Goal: Task Accomplishment & Management: Complete application form

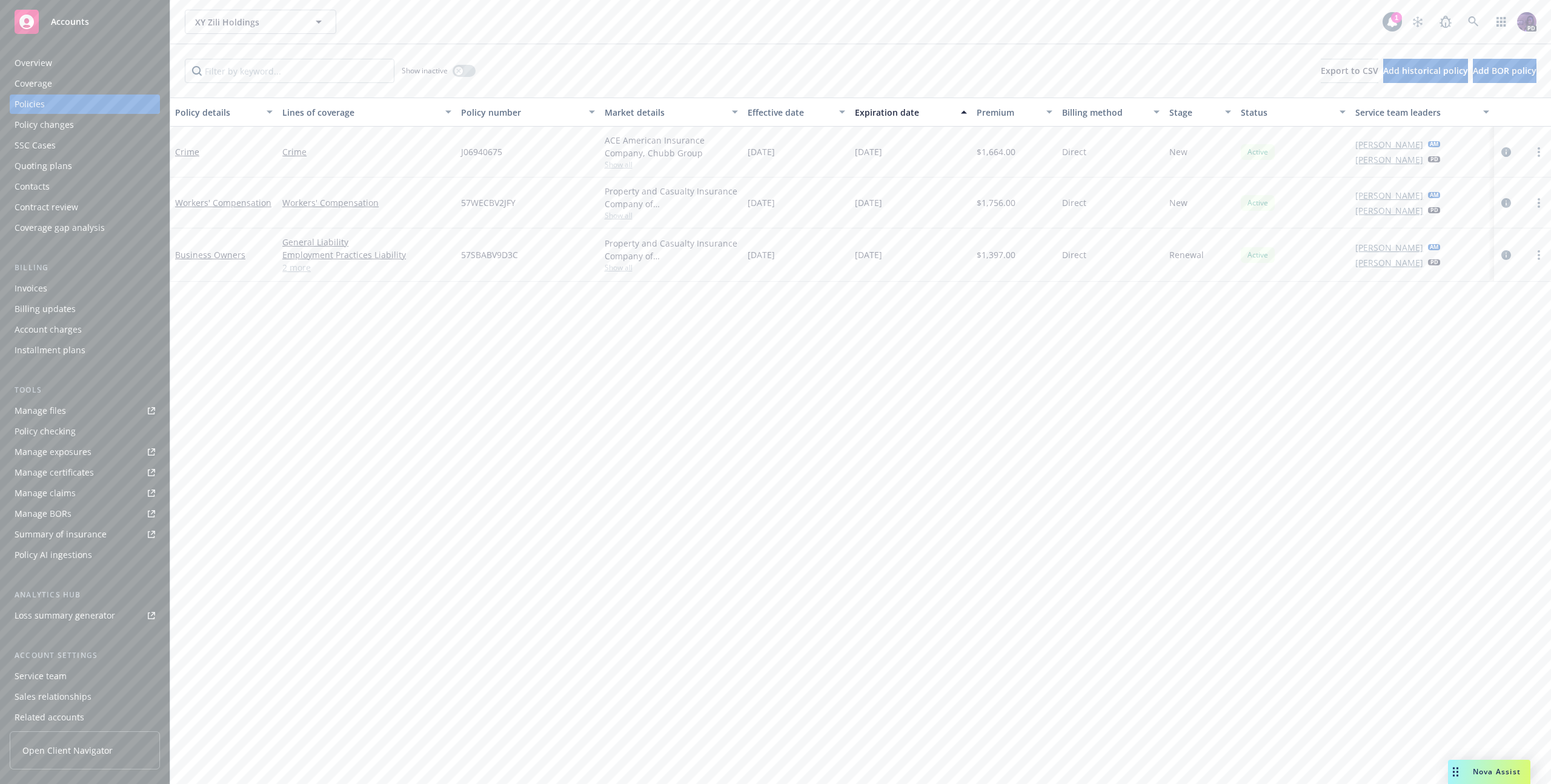
click at [62, 160] on div "Quoting plans" at bounding box center [43, 166] width 57 height 19
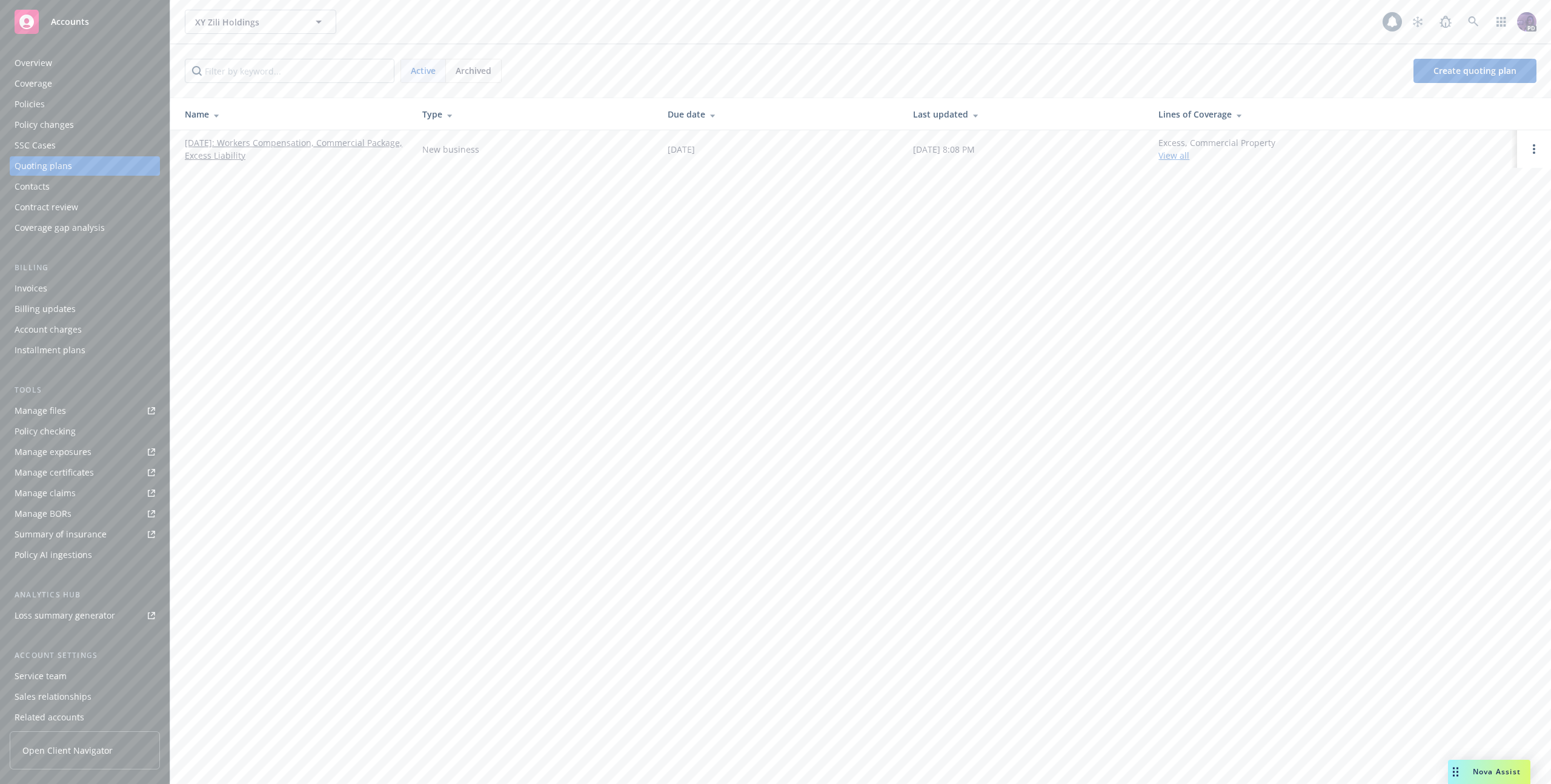
click at [269, 157] on link "[DATE]: Workers Compensation, Commercial Package, Excess Liability" at bounding box center [294, 149] width 218 height 26
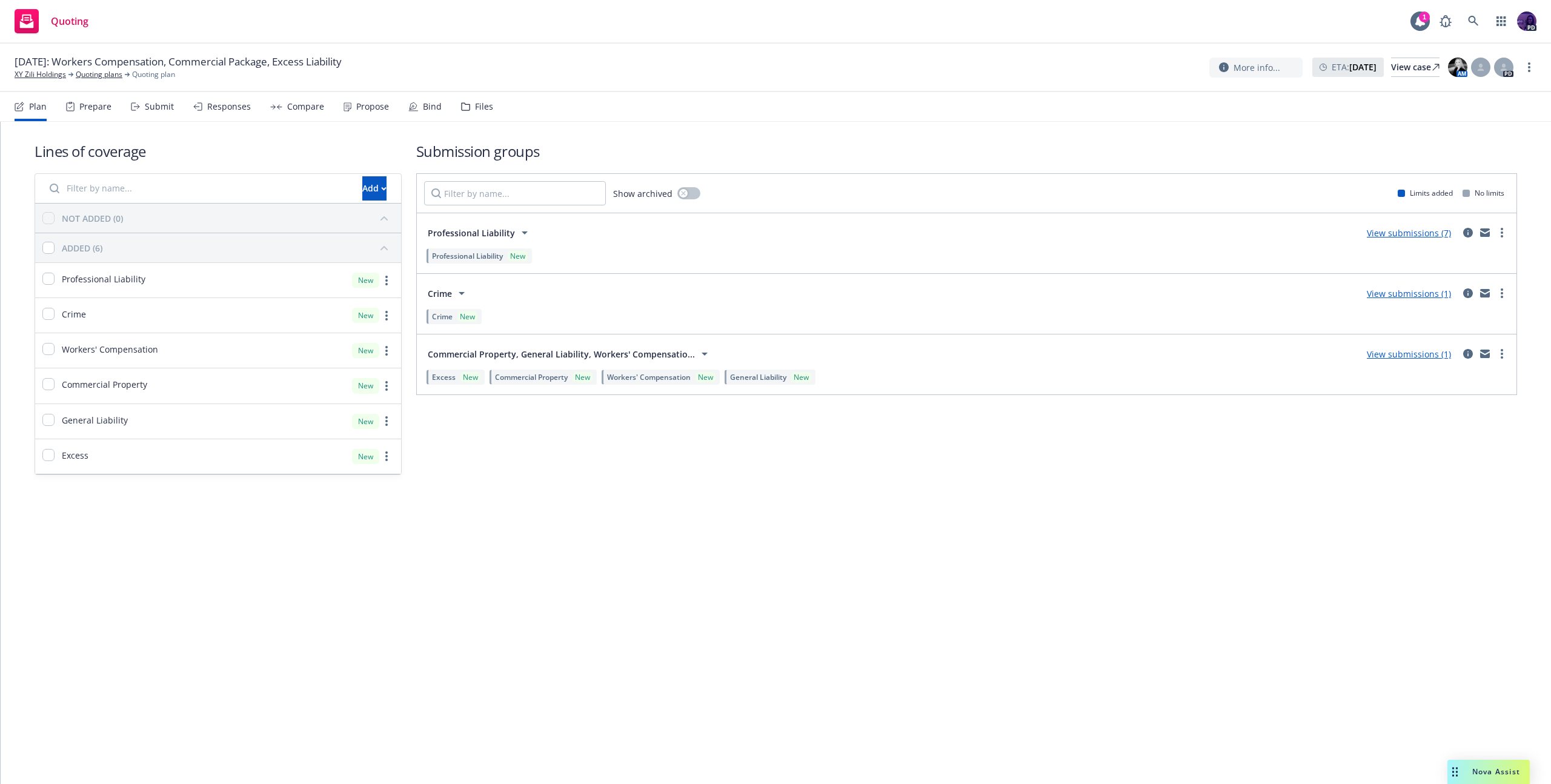
click at [288, 111] on div "Compare" at bounding box center [305, 107] width 37 height 10
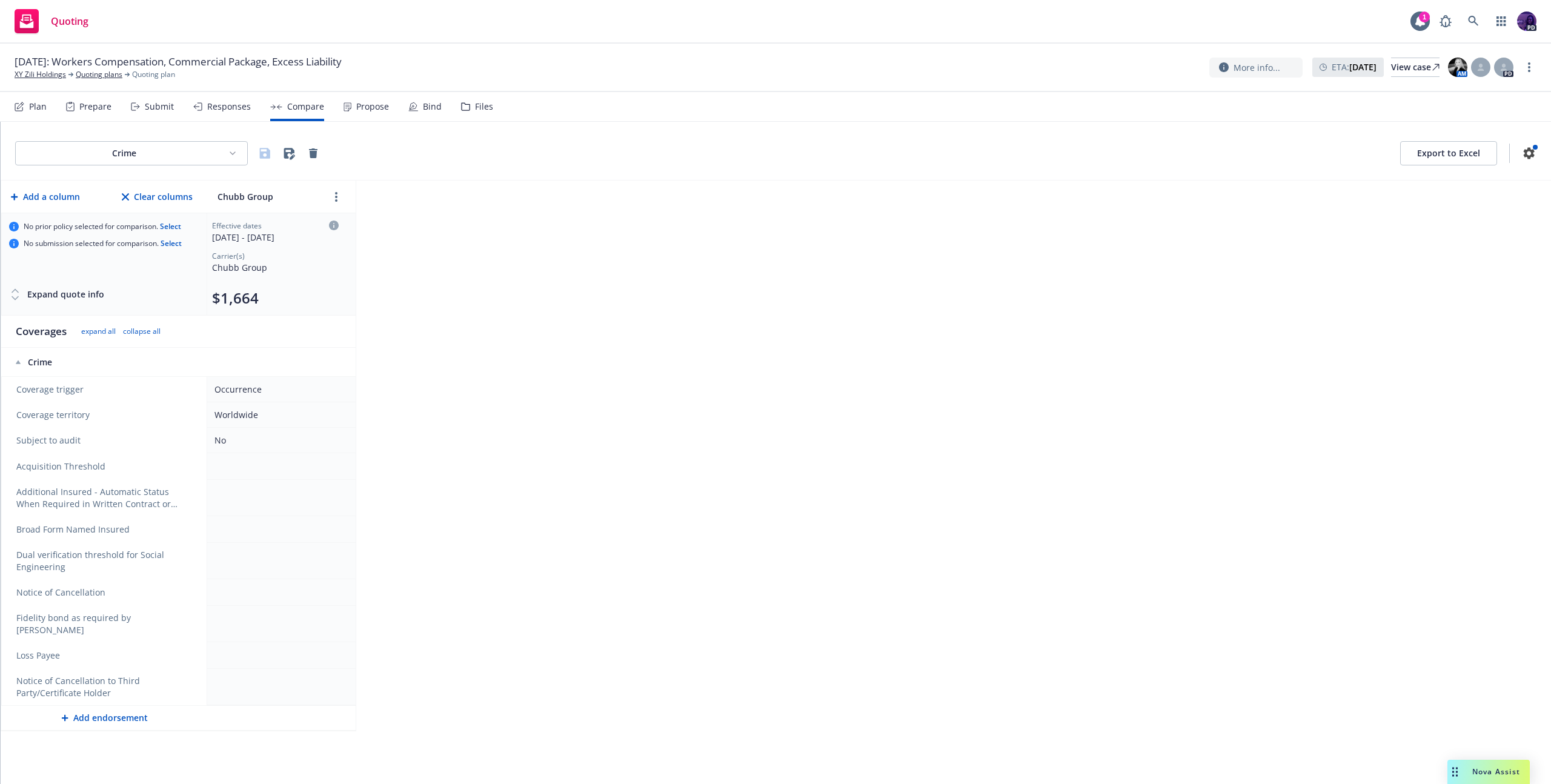
click at [356, 109] on div "Propose" at bounding box center [373, 107] width 33 height 10
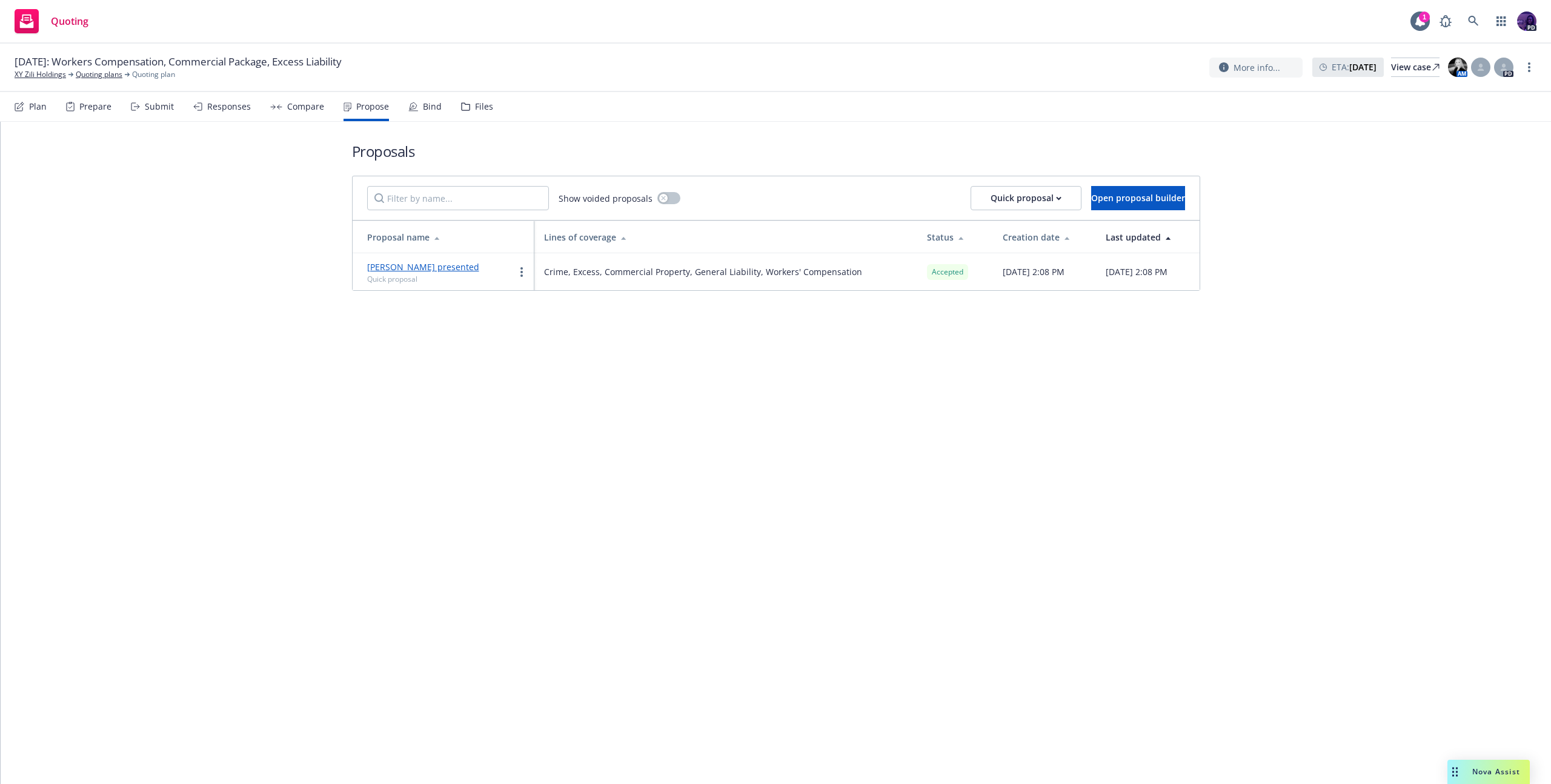
click at [236, 105] on div "Responses" at bounding box center [229, 107] width 44 height 10
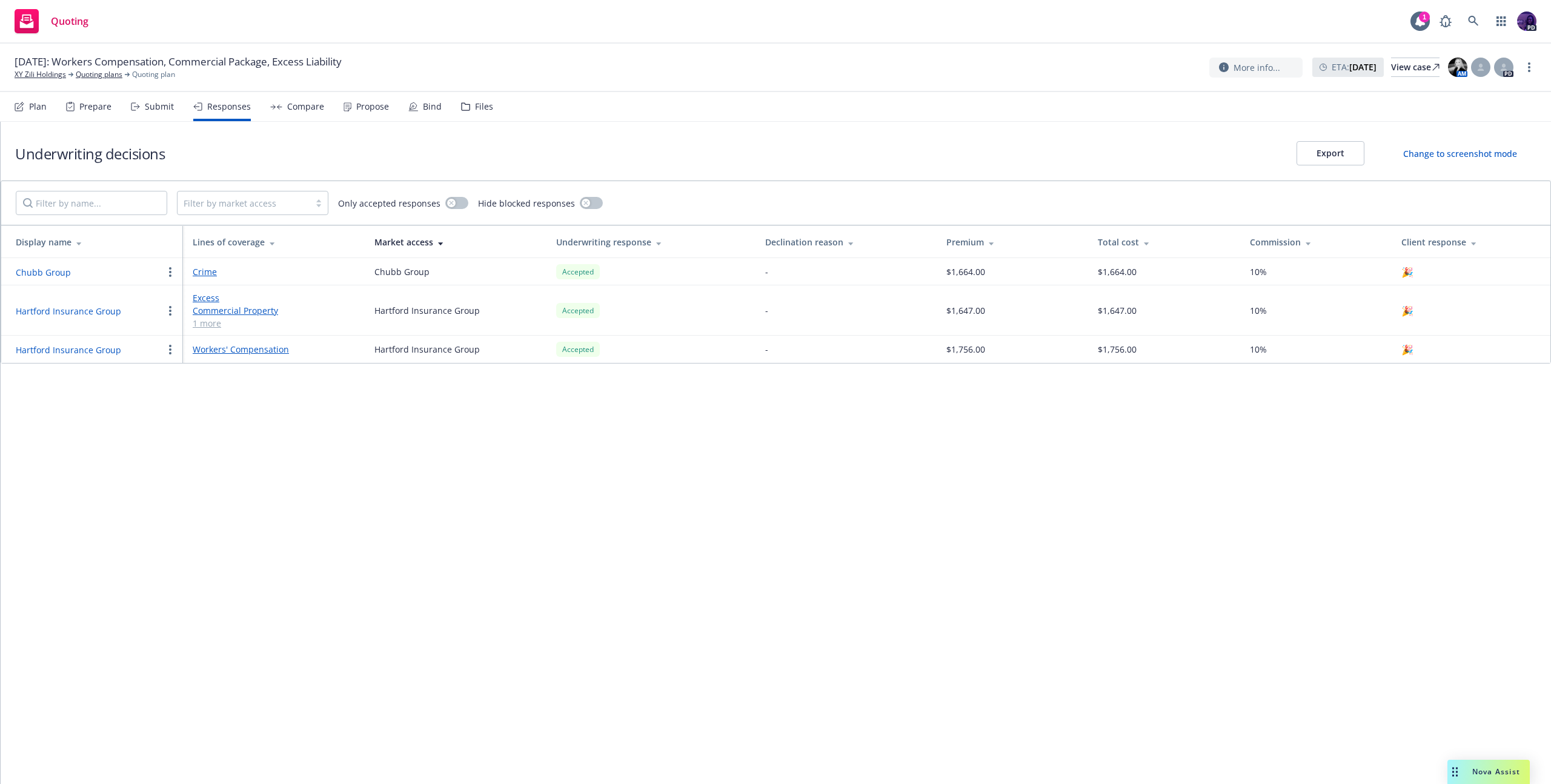
click at [150, 106] on div "Submit" at bounding box center [160, 107] width 29 height 10
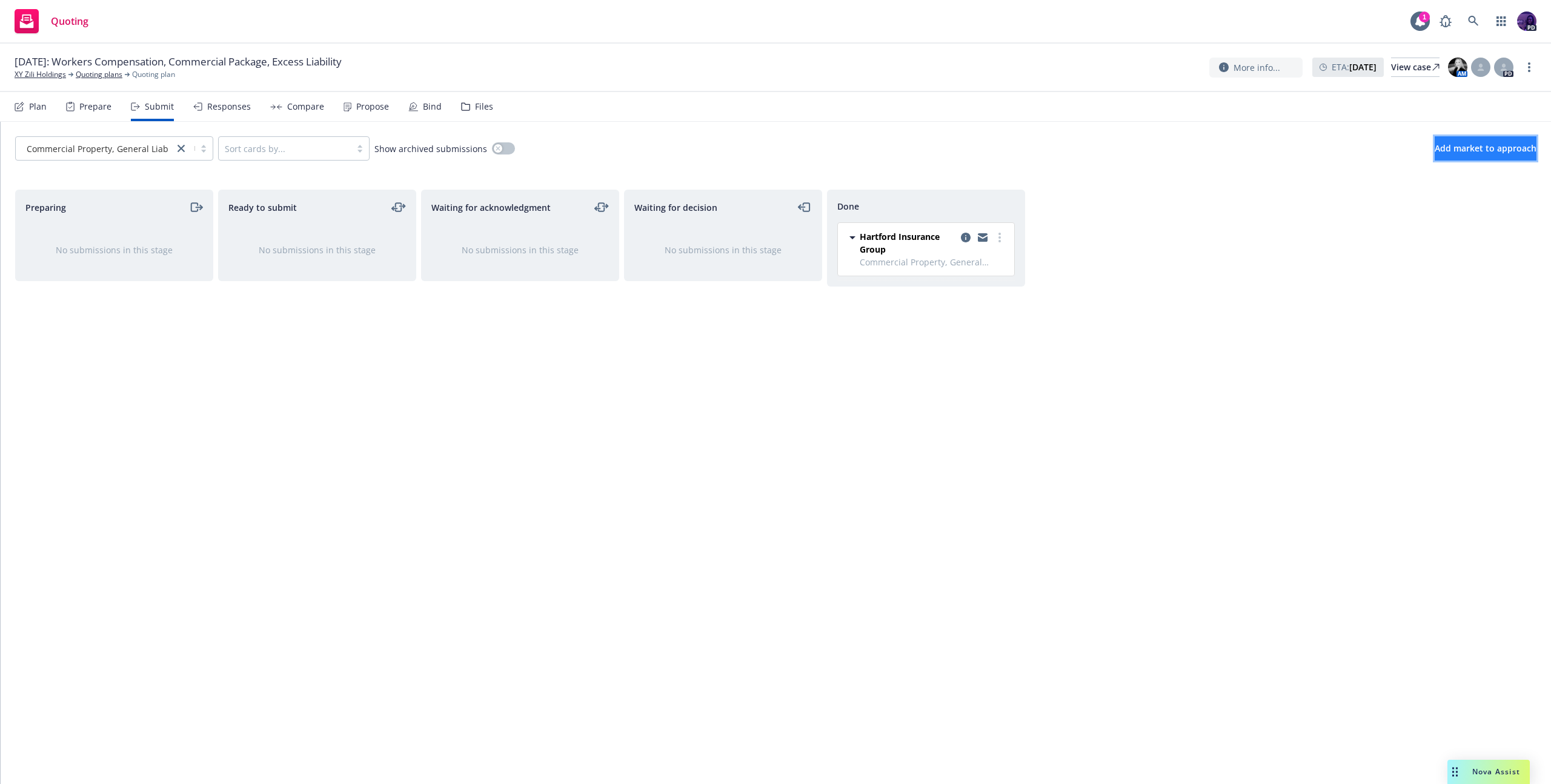
click at [1435, 155] on button "Add market to approach" at bounding box center [1485, 149] width 102 height 24
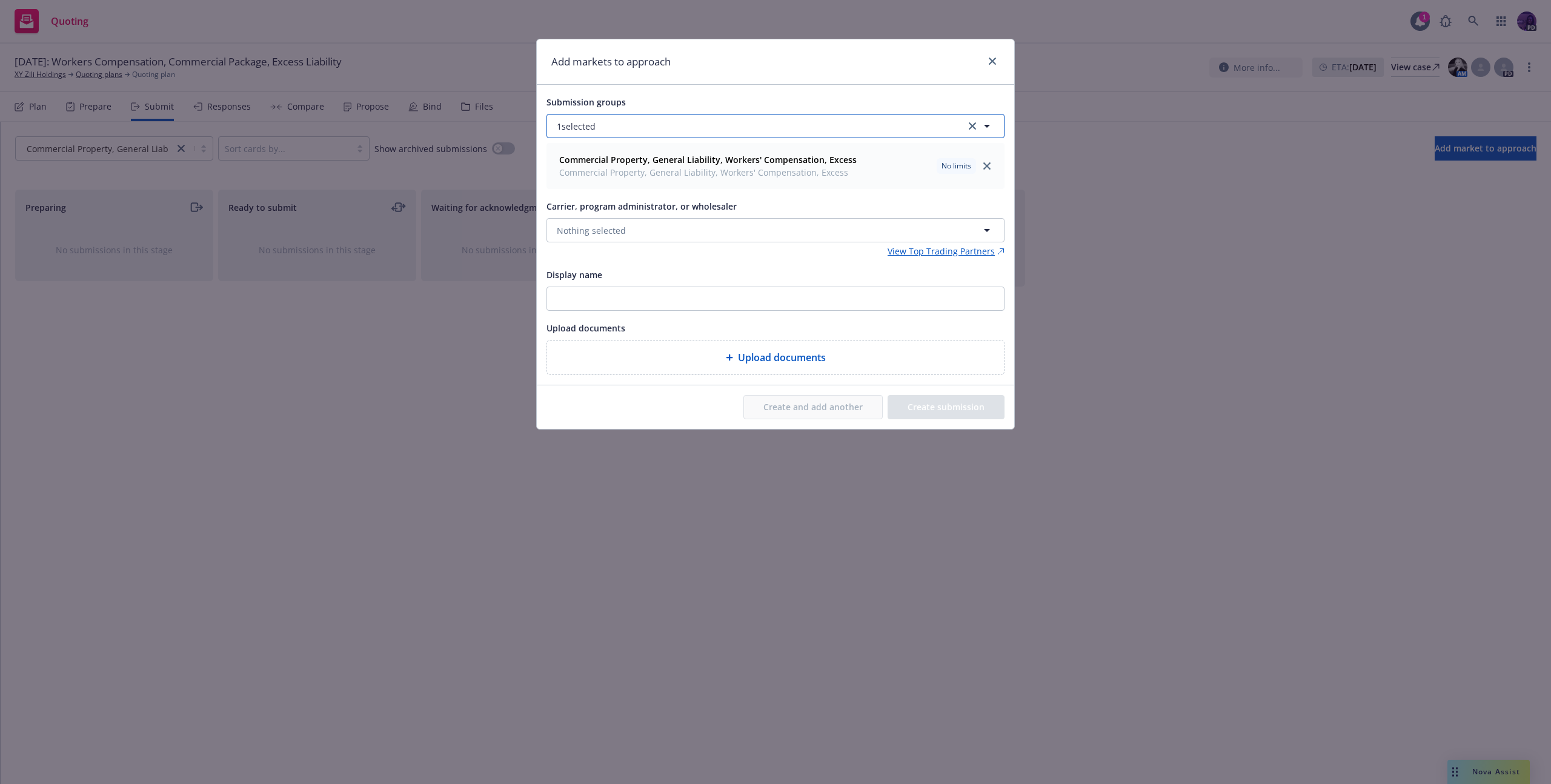
click at [630, 132] on button "1 selected" at bounding box center [776, 126] width 458 height 24
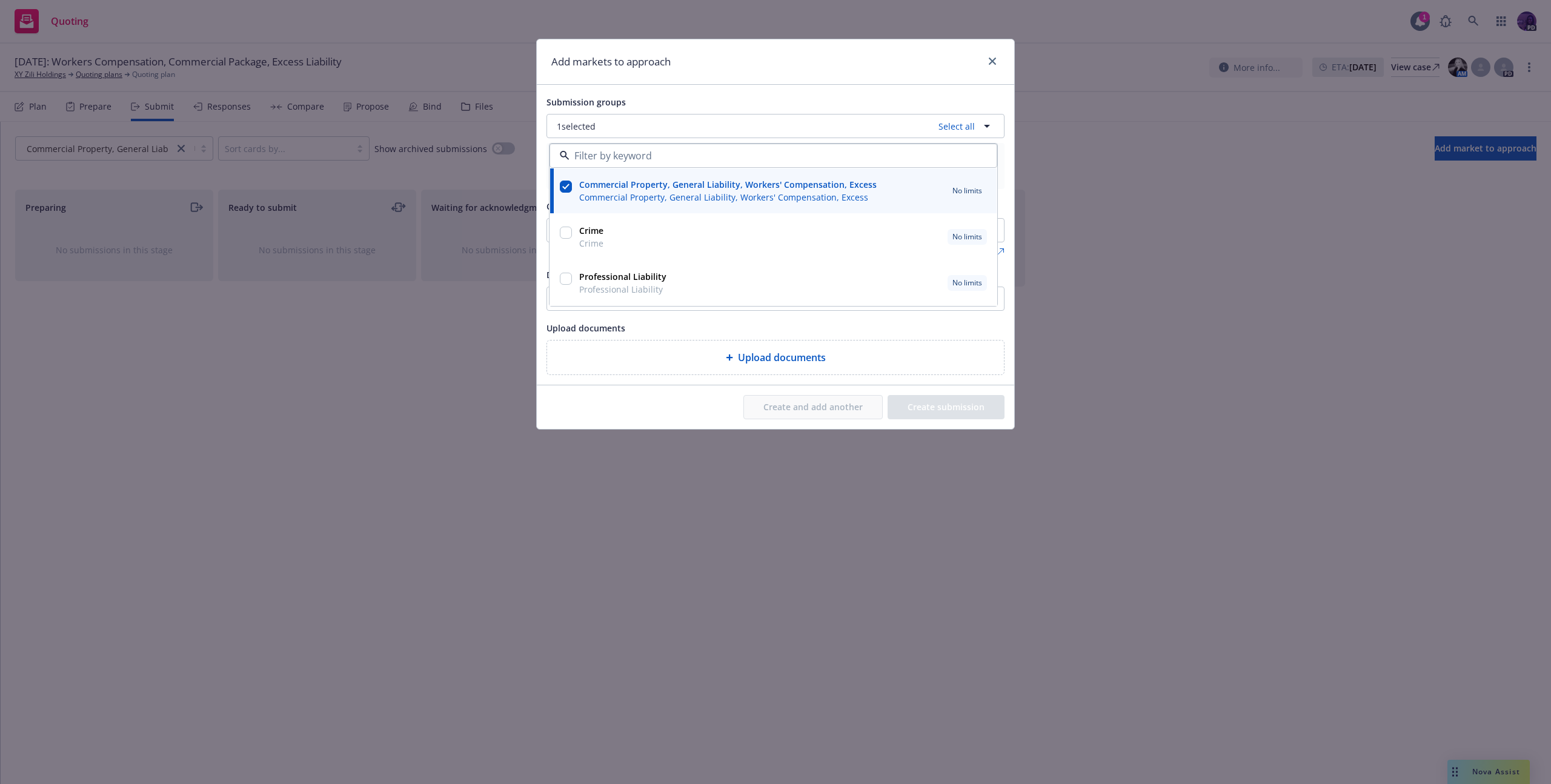
click at [567, 273] on input "checkbox" at bounding box center [566, 278] width 12 height 12
checkbox input "true"
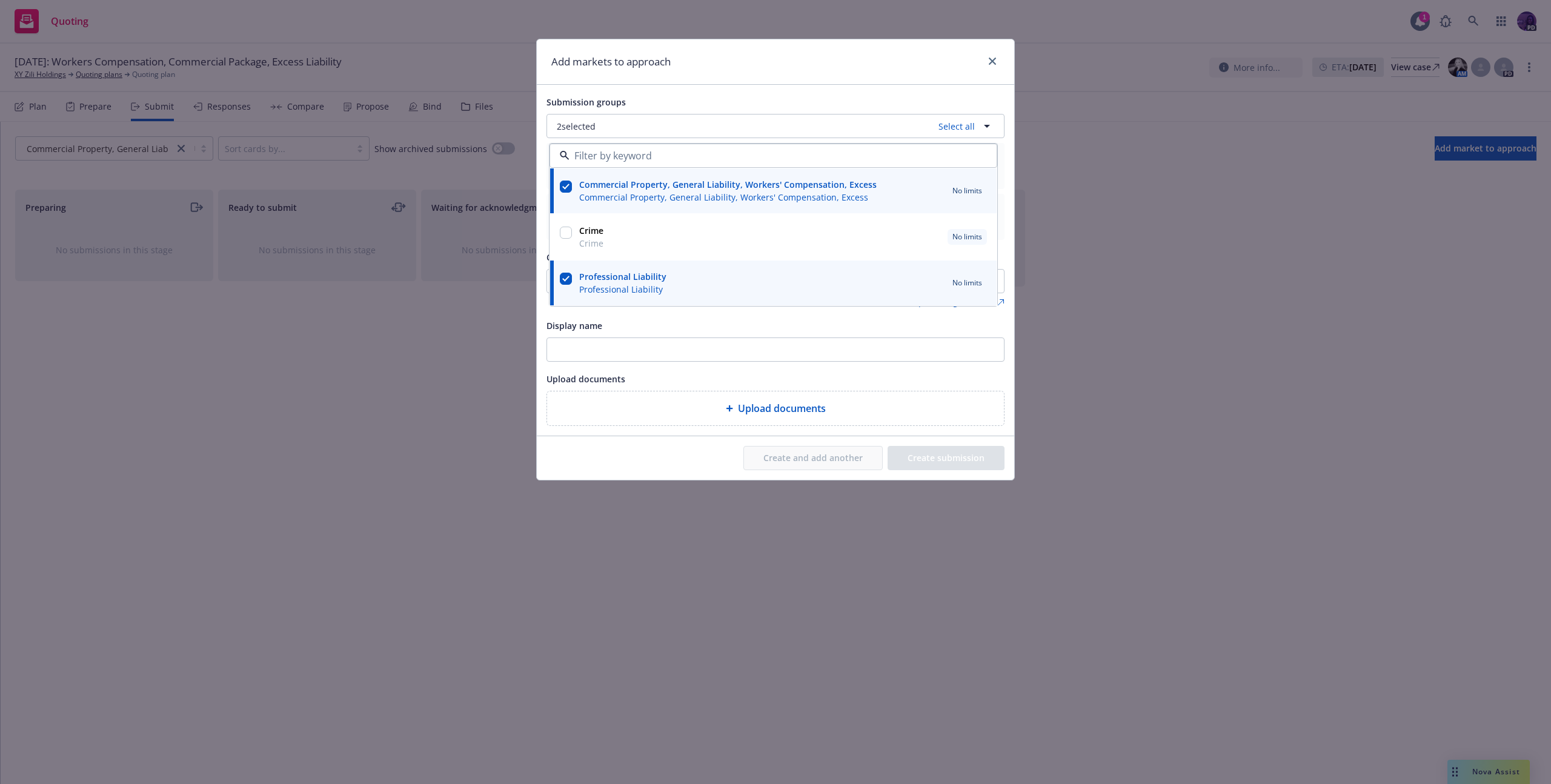
click at [567, 185] on input "checkbox" at bounding box center [566, 186] width 12 height 12
checkbox input "false"
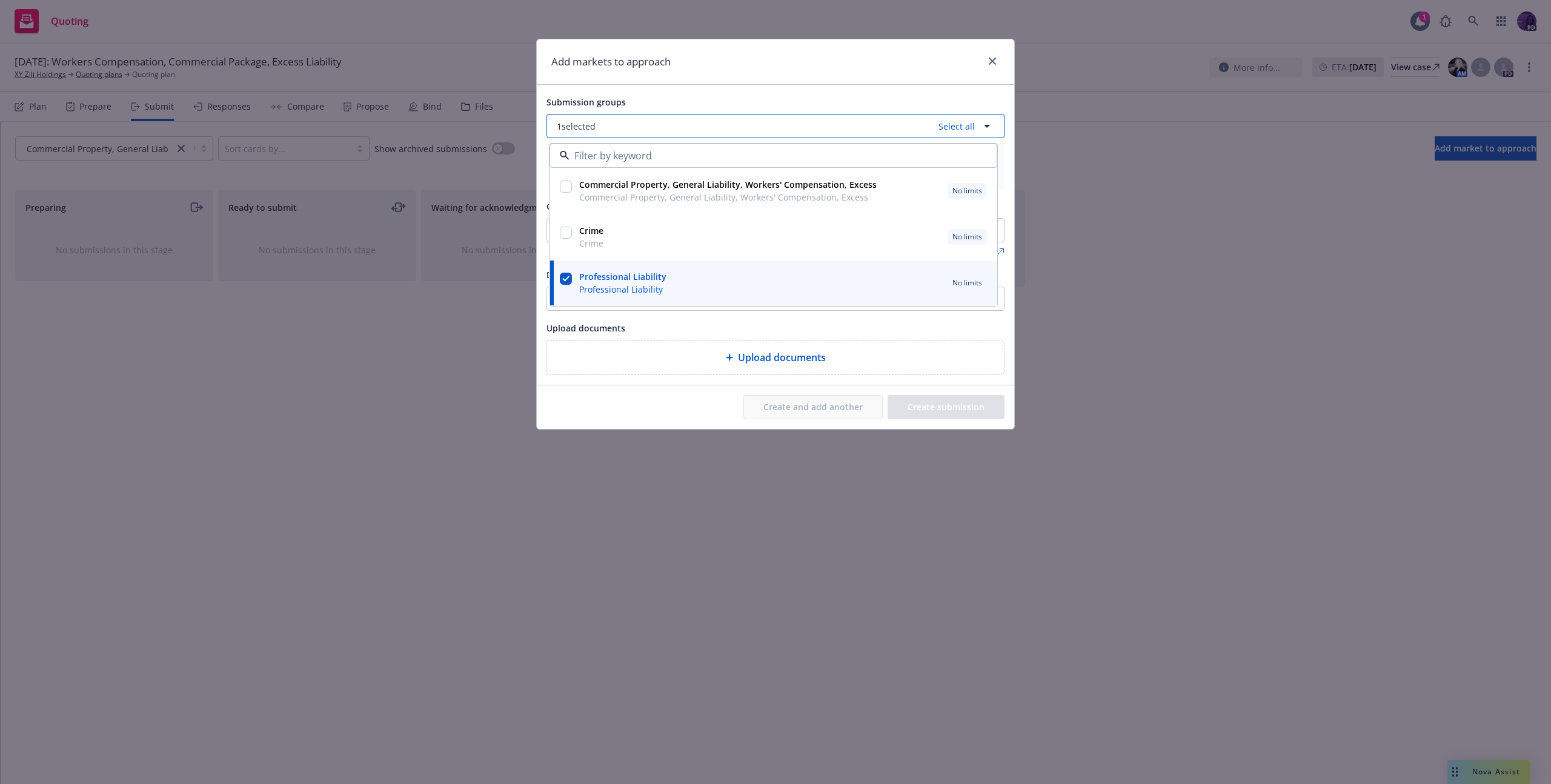
click at [688, 118] on button "1 selected Select all" at bounding box center [776, 126] width 458 height 24
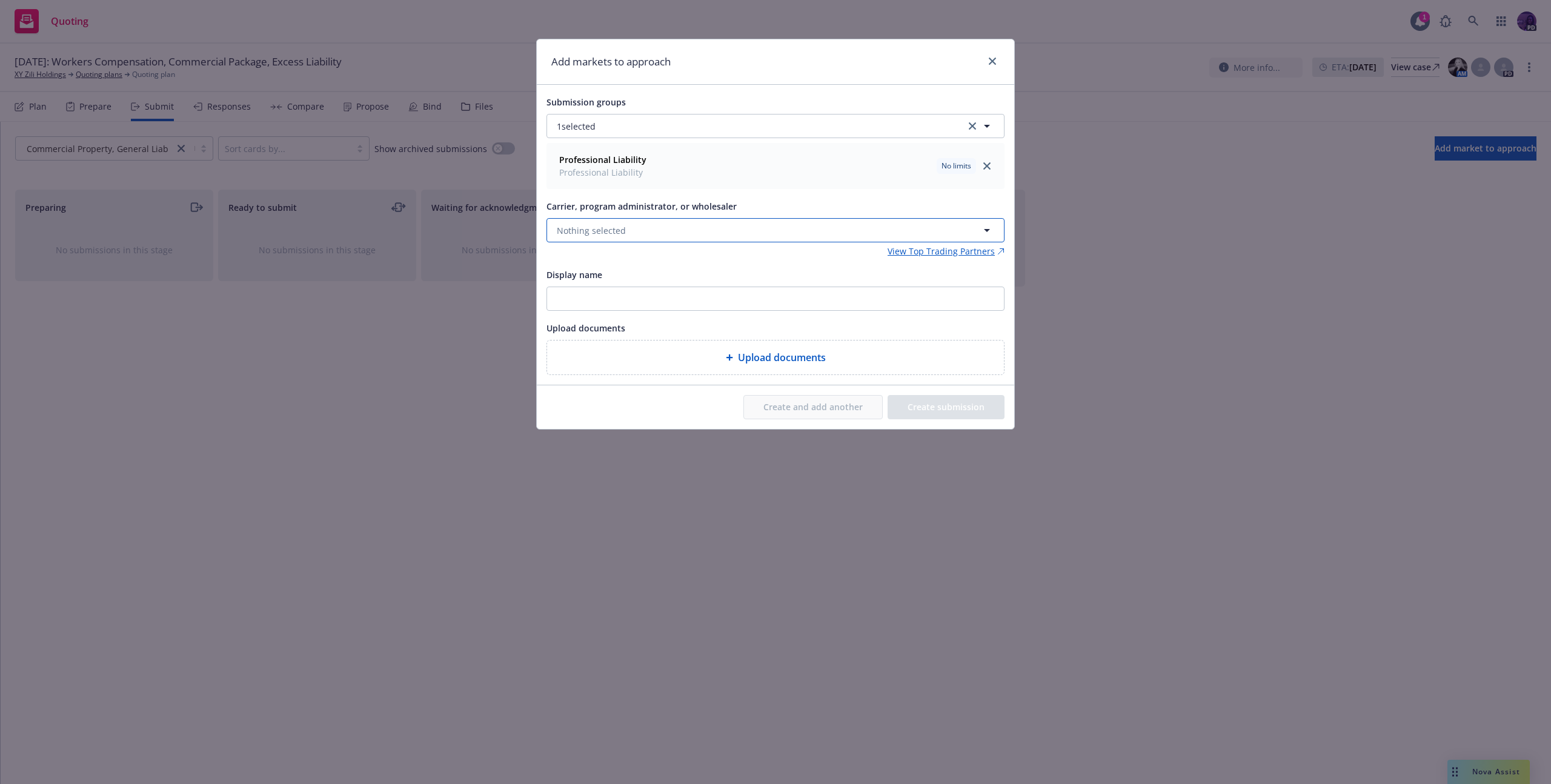
click at [651, 229] on button "Nothing selected" at bounding box center [776, 230] width 458 height 24
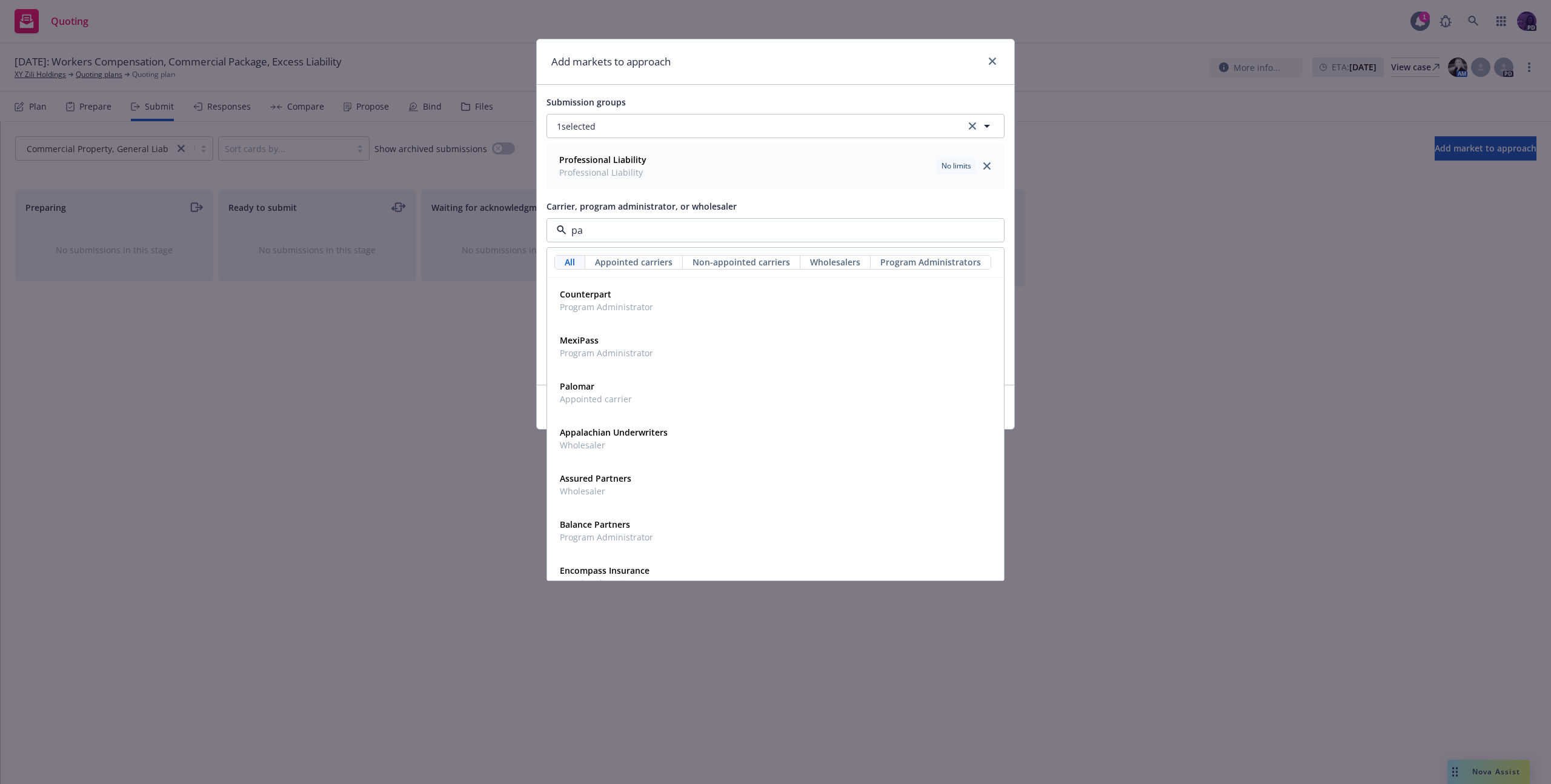
type input "pal"
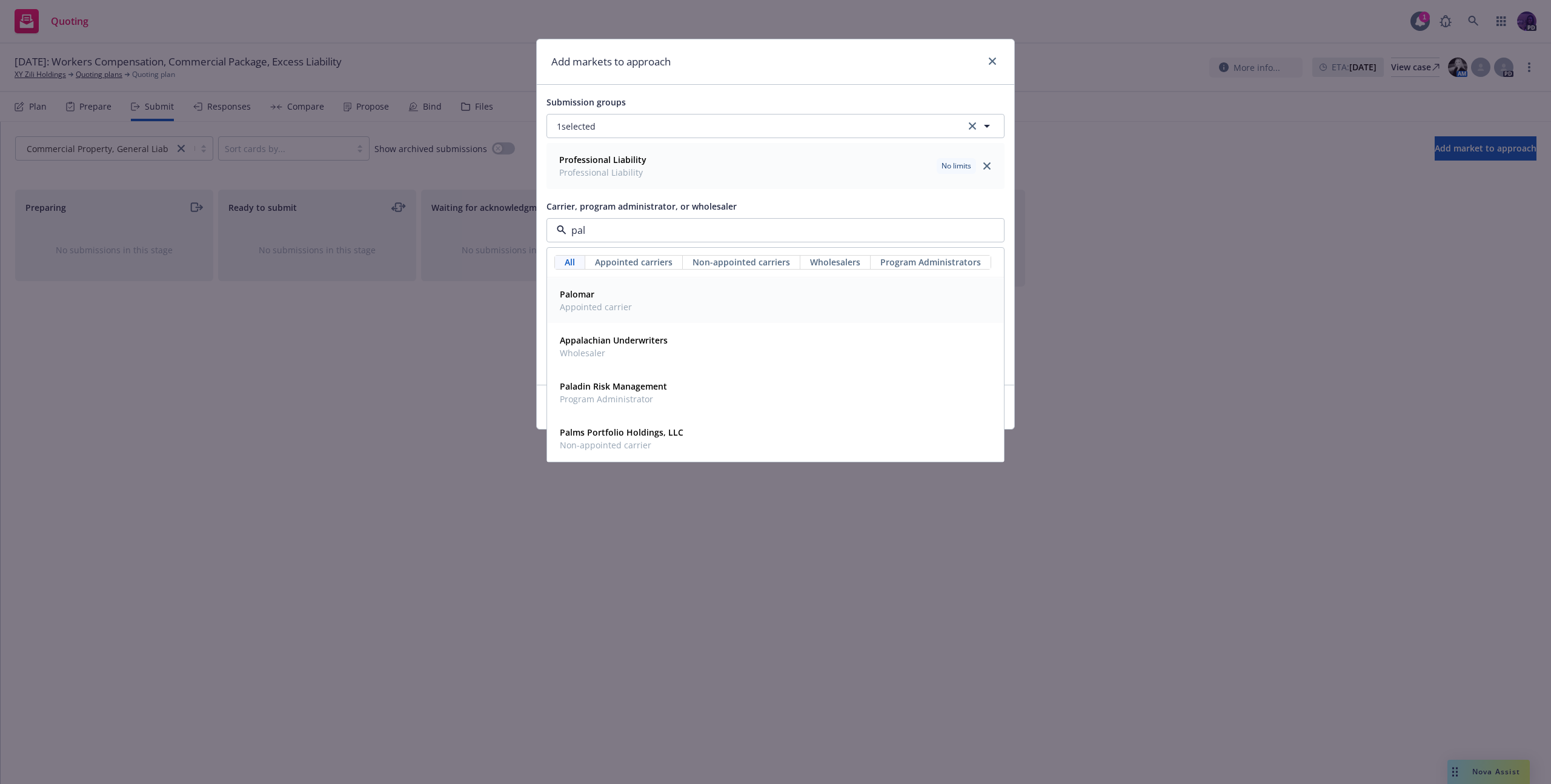
click at [638, 293] on div "Palomar Appointed carrier" at bounding box center [776, 300] width 441 height 30
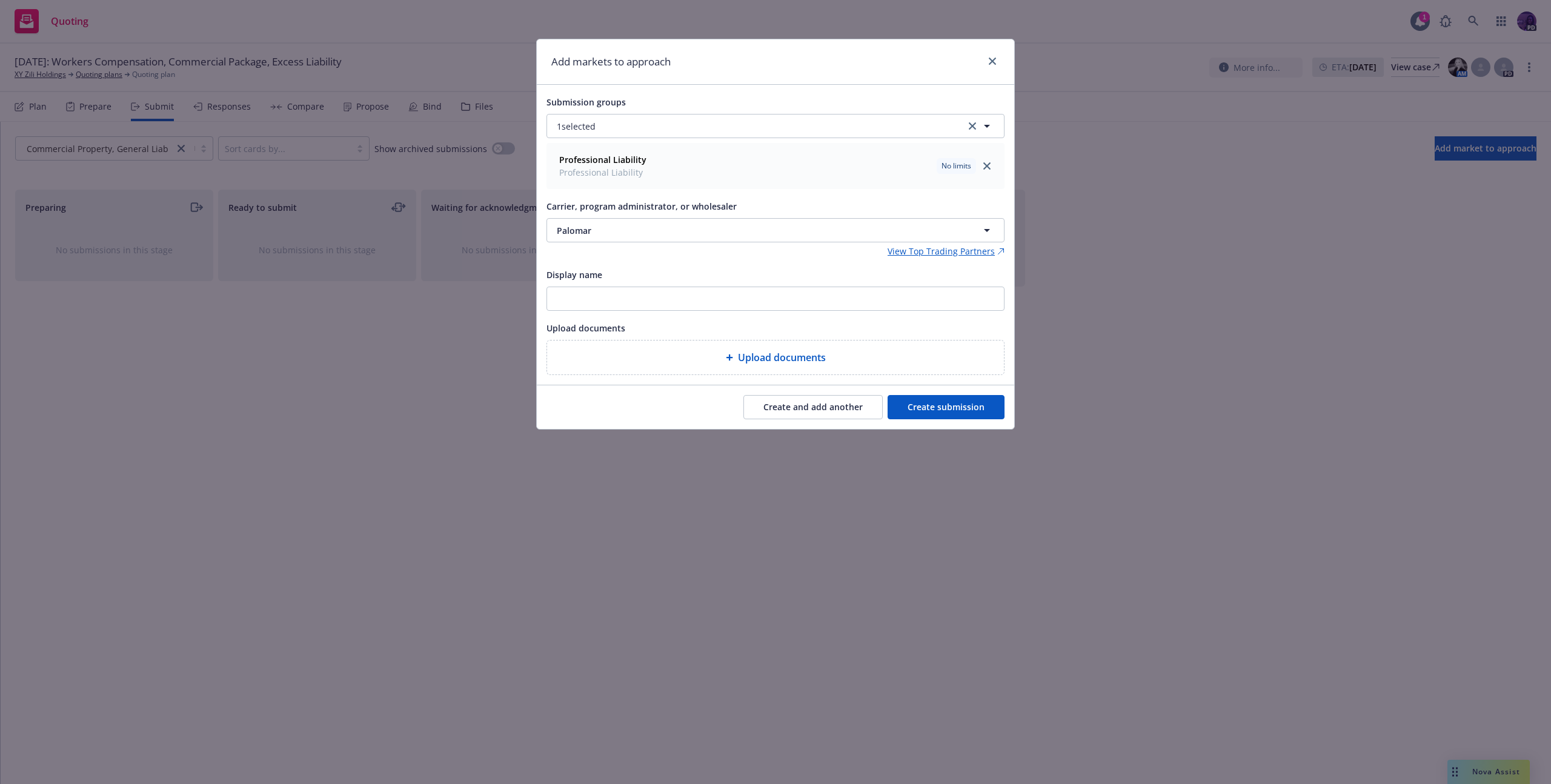
click at [953, 411] on button "Create submission" at bounding box center [946, 407] width 117 height 24
